Goal: Complete application form

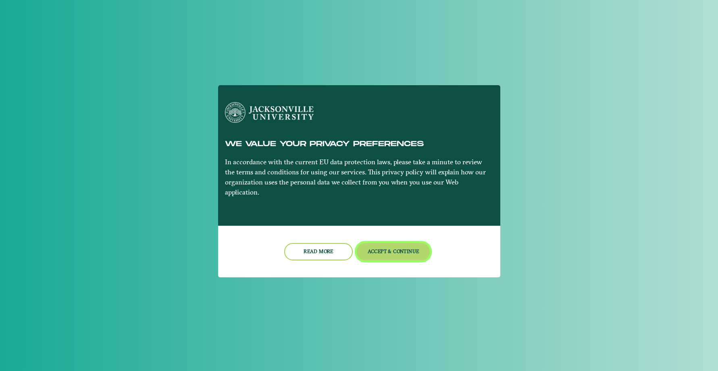
click at [381, 243] on button "Accept & Continue" at bounding box center [393, 251] width 73 height 17
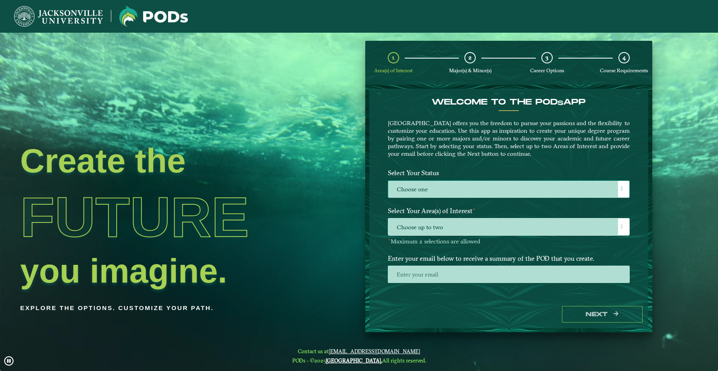
click at [493, 194] on label "Choose one" at bounding box center [508, 189] width 241 height 17
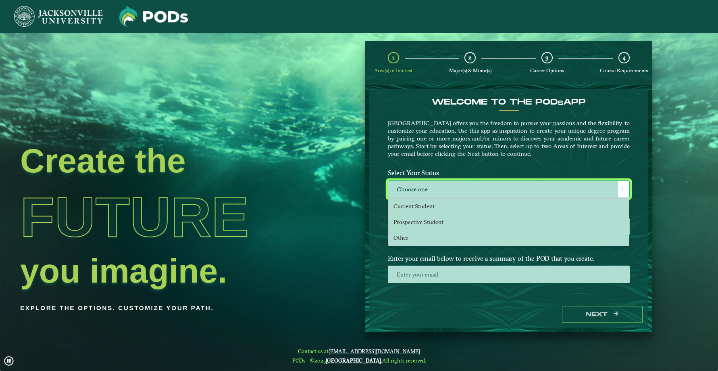
scroll to position [4, 37]
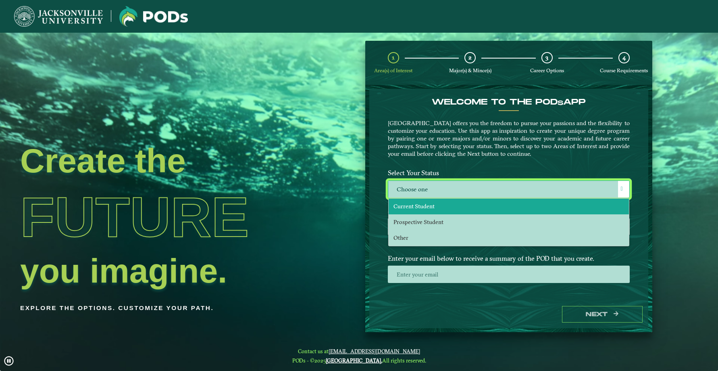
click at [425, 205] on span "Current Student" at bounding box center [413, 205] width 41 height 7
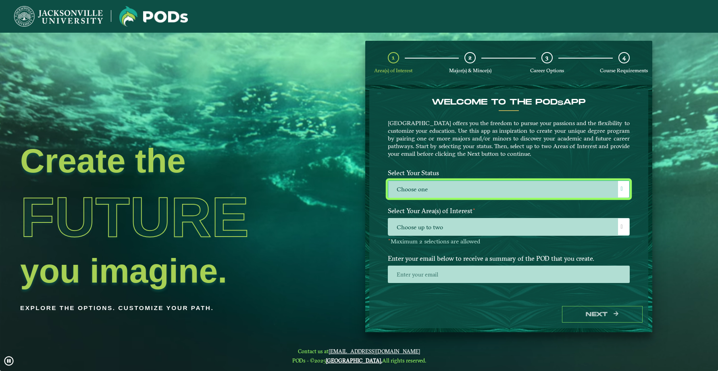
select select "[object Object]"
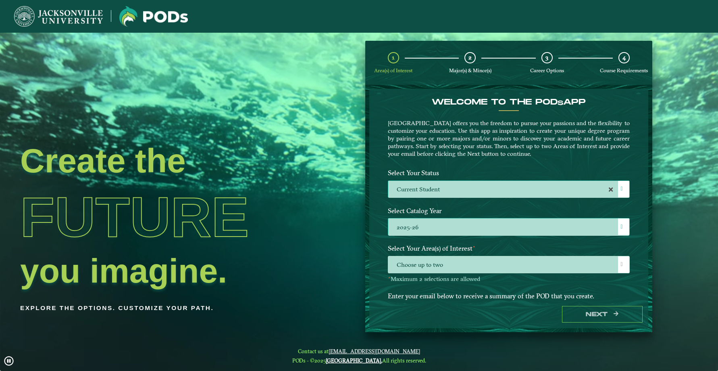
click at [441, 224] on label "2025-26" at bounding box center [508, 226] width 241 height 17
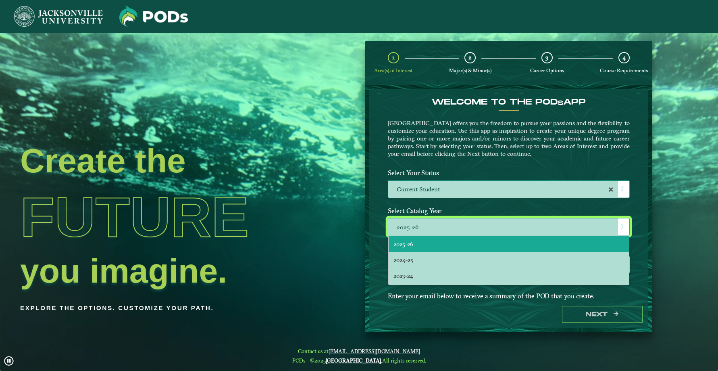
click at [438, 241] on li "2025-26" at bounding box center [509, 244] width 240 height 16
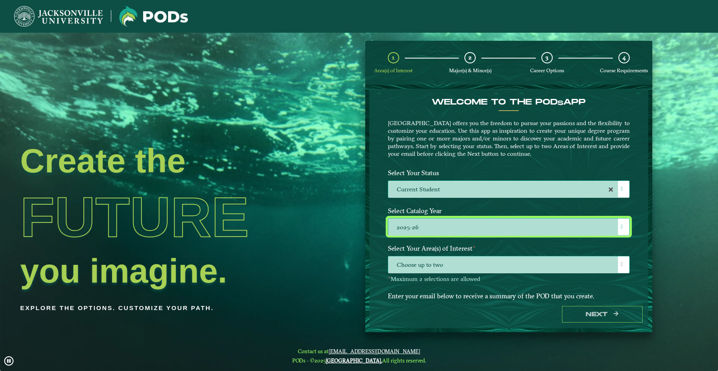
click at [449, 265] on span "Choose up to two" at bounding box center [508, 264] width 241 height 17
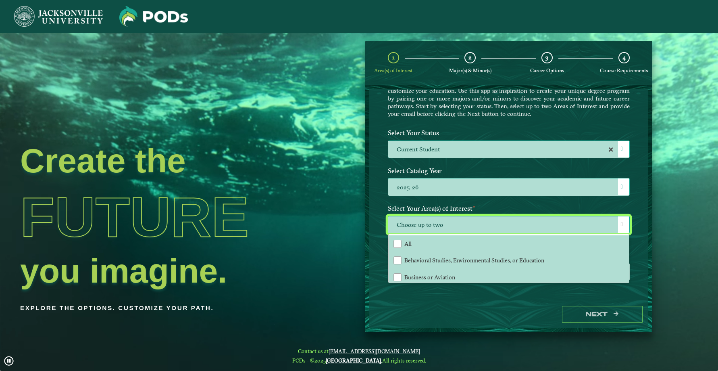
scroll to position [55, 0]
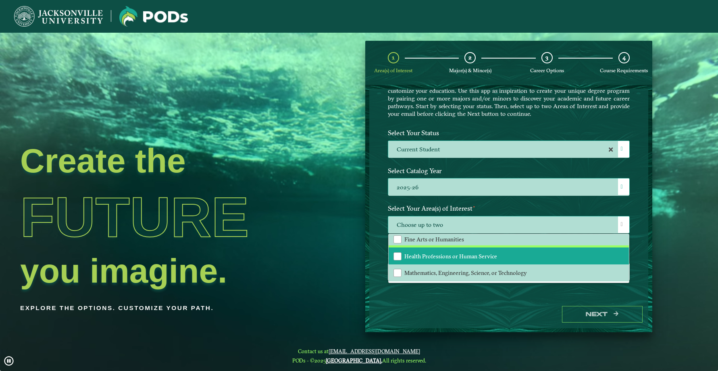
click at [437, 256] on span "Health Professions or Human Service" at bounding box center [450, 255] width 93 height 7
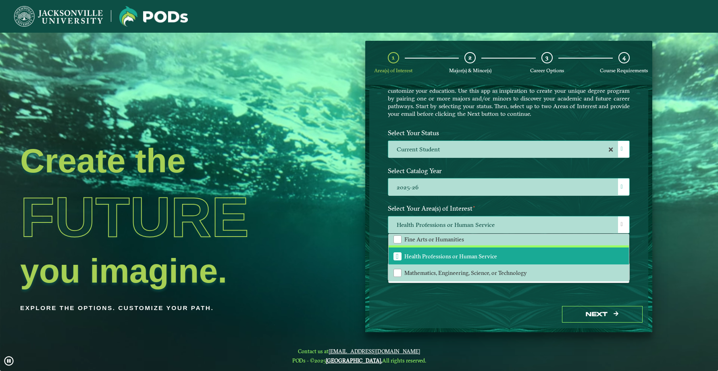
scroll to position [15, 0]
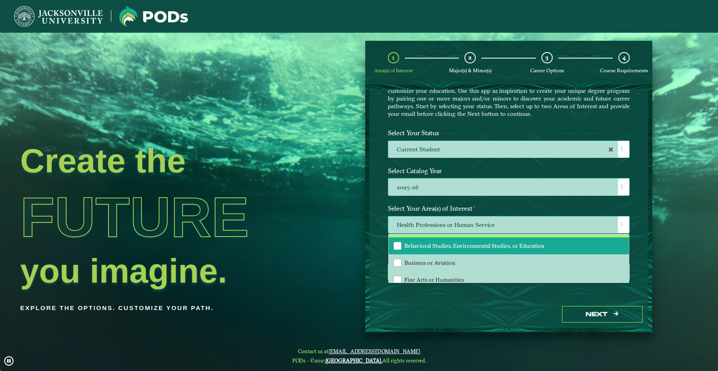
click at [411, 247] on span "Behavioral Studies, Environmental Studies, or Education" at bounding box center [474, 245] width 140 height 7
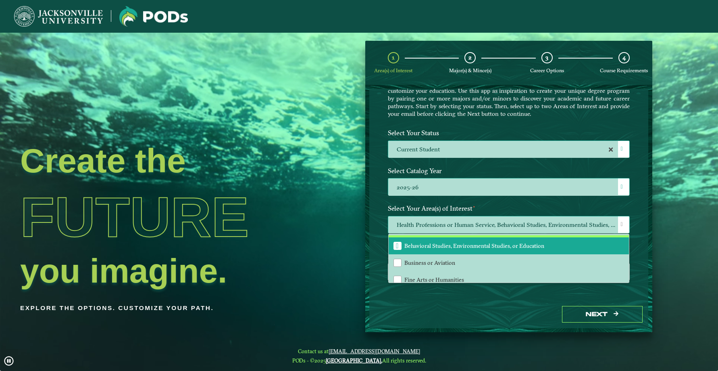
scroll to position [55, 0]
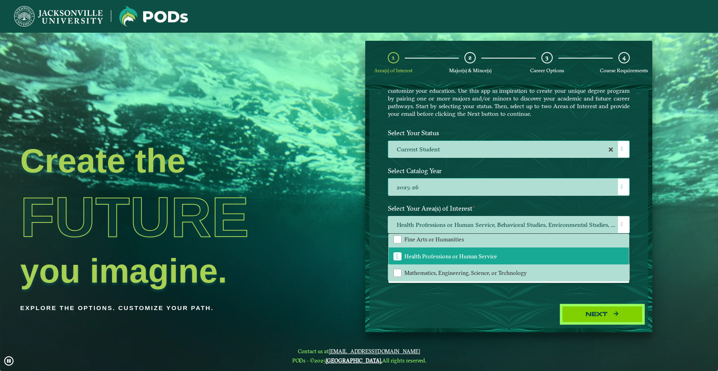
click at [607, 319] on button "Next" at bounding box center [602, 314] width 81 height 17
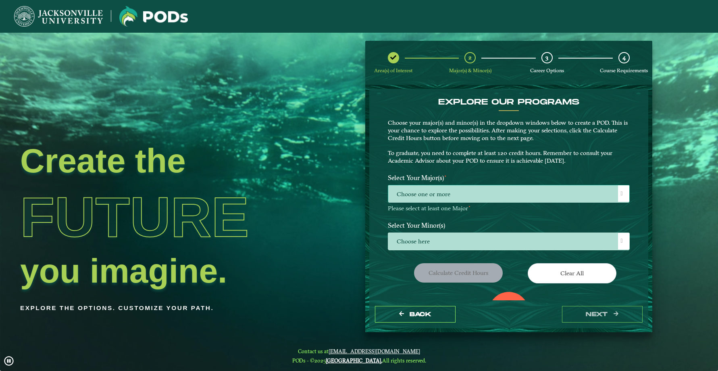
click at [448, 193] on span "Choose one or more" at bounding box center [508, 193] width 241 height 17
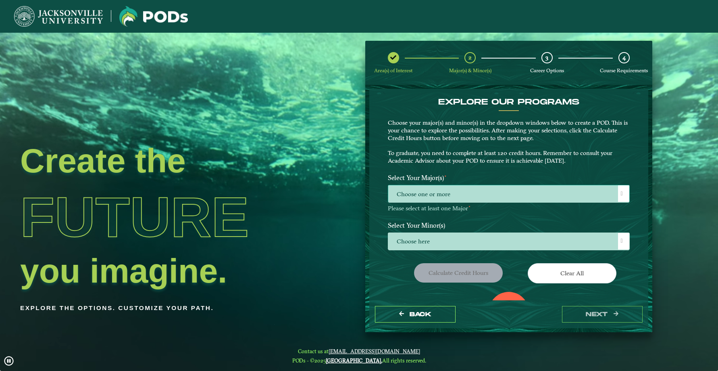
scroll to position [4, 37]
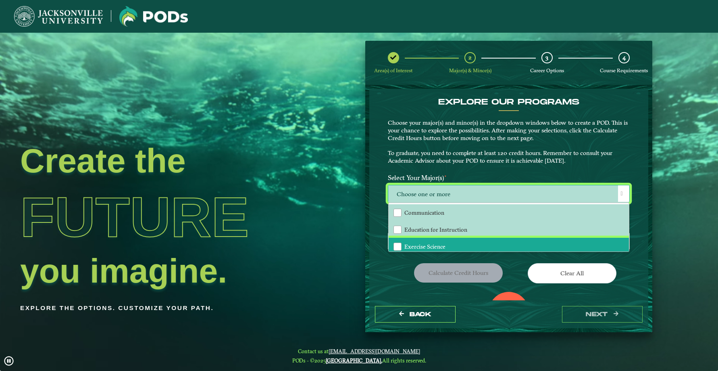
click at [418, 244] on span "Exercise Science" at bounding box center [424, 246] width 41 height 7
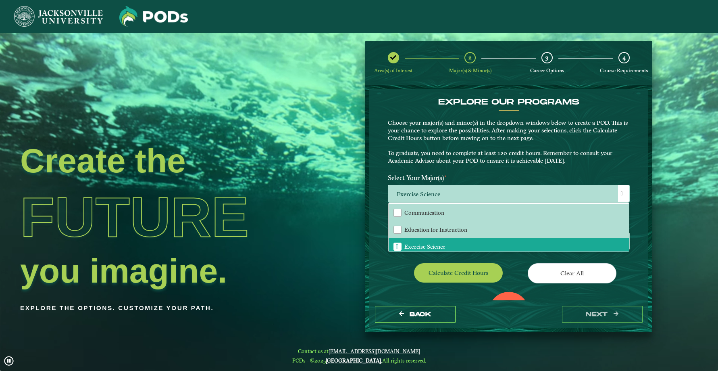
click at [385, 266] on div "Calculate credit hours" at bounding box center [445, 274] width 127 height 23
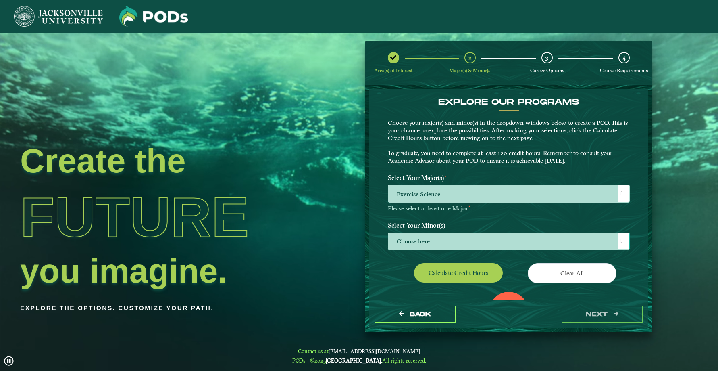
click at [420, 241] on span "Choose here" at bounding box center [508, 241] width 241 height 17
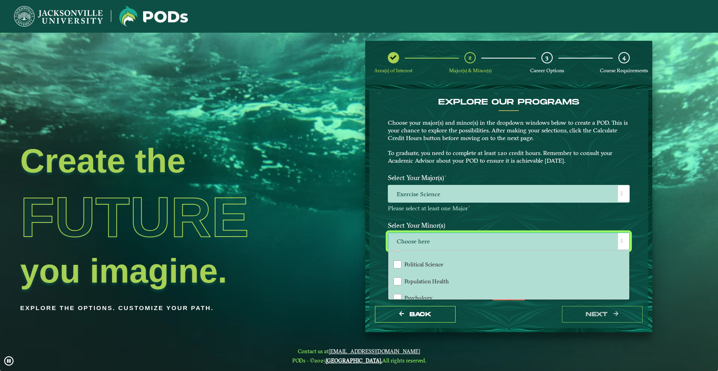
scroll to position [726, 0]
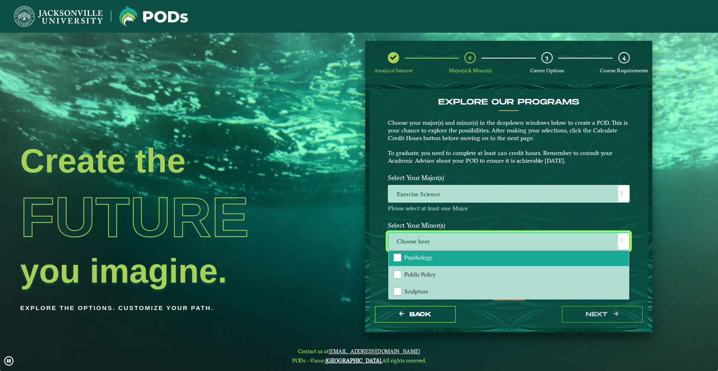
click at [391, 257] on li "Psychology" at bounding box center [509, 257] width 240 height 17
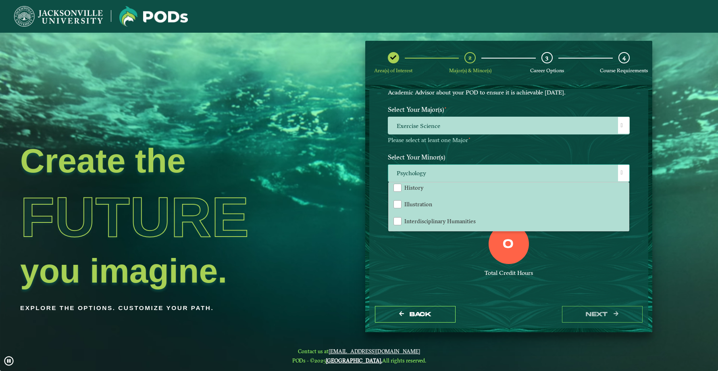
scroll to position [435, 0]
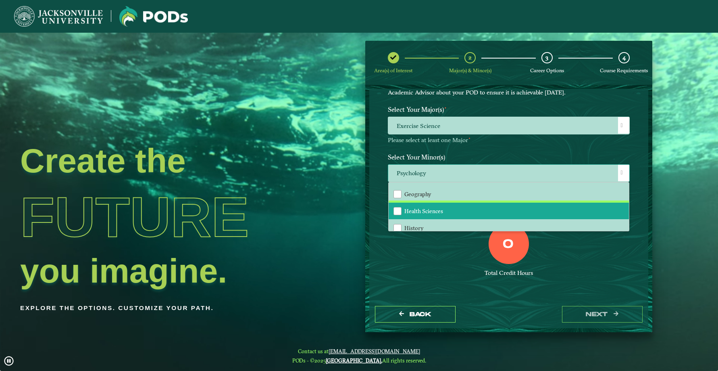
click at [422, 206] on li "Health Sciences" at bounding box center [509, 210] width 240 height 17
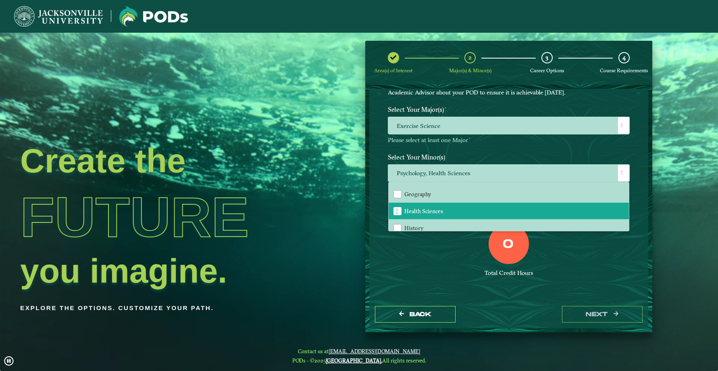
click at [455, 263] on div "0 Total Credit Hours" at bounding box center [509, 257] width 254 height 69
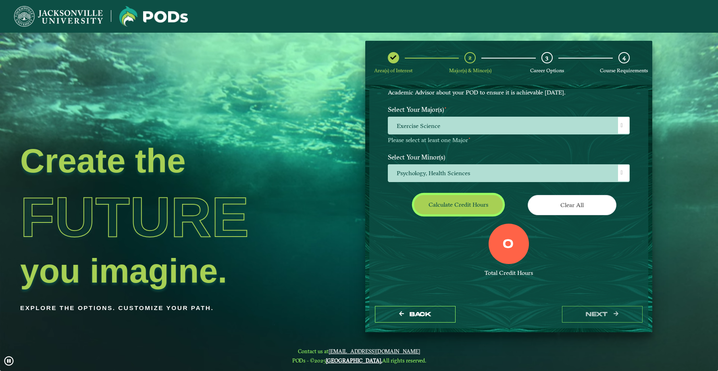
click at [444, 207] on button "Calculate credit hours" at bounding box center [458, 204] width 89 height 19
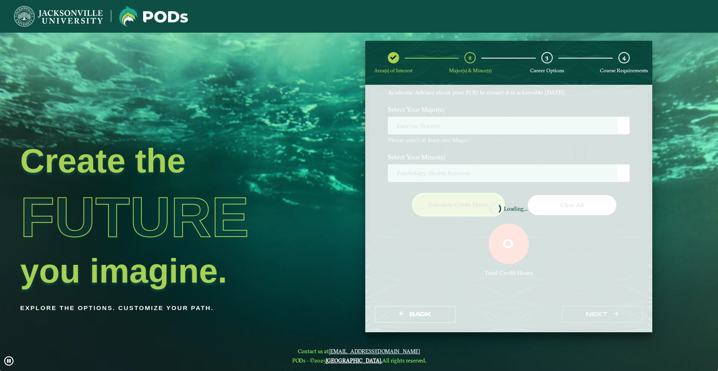
scroll to position [45, 0]
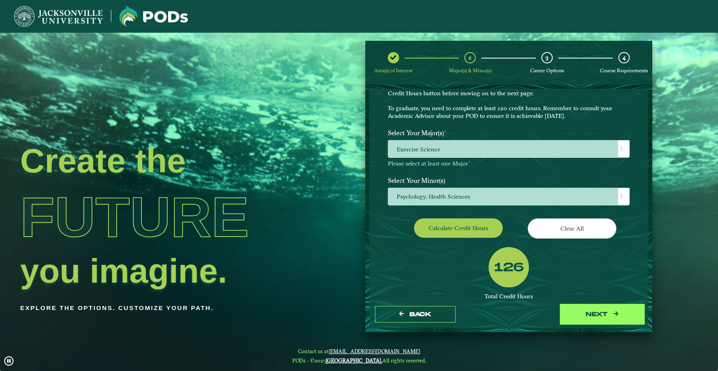
click at [600, 321] on button "next" at bounding box center [602, 314] width 81 height 17
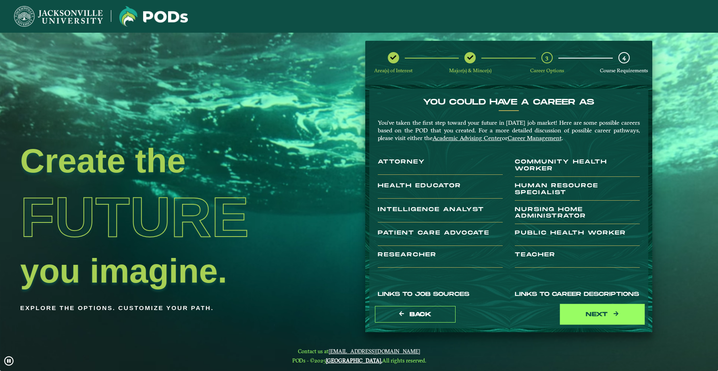
click at [601, 308] on button "next" at bounding box center [602, 314] width 81 height 17
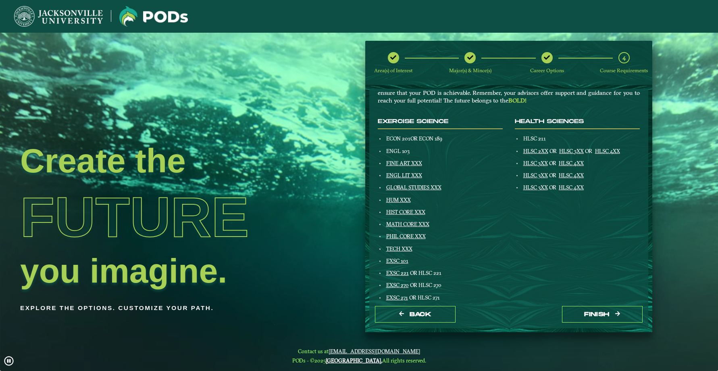
scroll to position [0, 0]
